Goal: Task Accomplishment & Management: Use online tool/utility

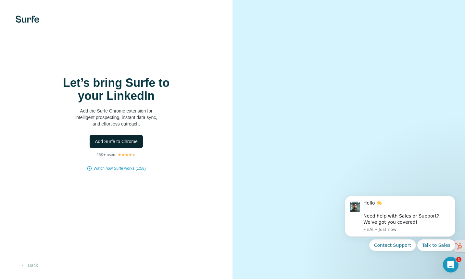
click at [129, 140] on span "Add Surfe to Chrome" at bounding box center [116, 141] width 43 height 6
